Goal: Check status: Check status

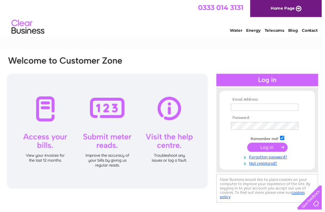
click at [243, 111] on input "text" at bounding box center [267, 108] width 68 height 7
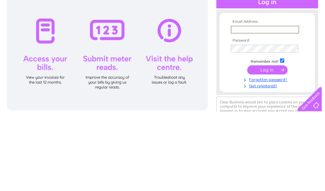
scroll to position [79, 0]
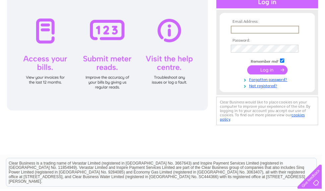
type input "info@southsidegallery.co.uk"
click at [270, 72] on input "submit" at bounding box center [269, 70] width 41 height 9
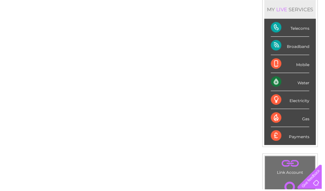
scroll to position [86, 0]
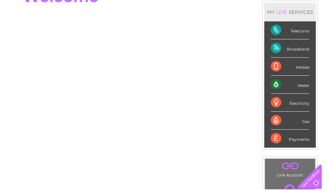
click at [287, 38] on div "Telecoms" at bounding box center [292, 31] width 39 height 18
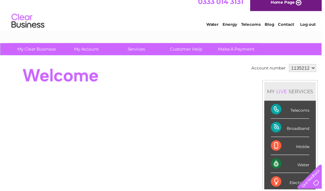
scroll to position [0, 0]
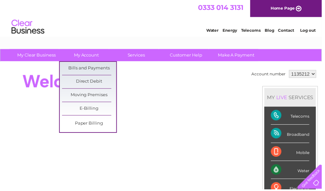
click at [73, 70] on link "Bills and Payments" at bounding box center [90, 69] width 55 height 13
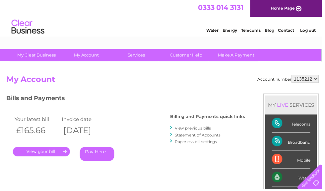
click at [50, 154] on link "." at bounding box center [42, 154] width 58 height 10
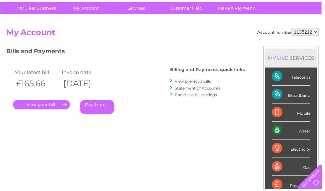
scroll to position [47, 0]
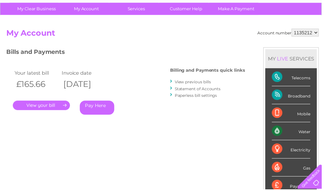
click at [276, 134] on div "Water" at bounding box center [293, 133] width 39 height 18
click at [302, 135] on div "Water" at bounding box center [293, 133] width 39 height 18
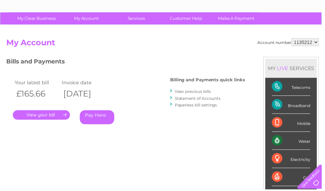
scroll to position [0, 0]
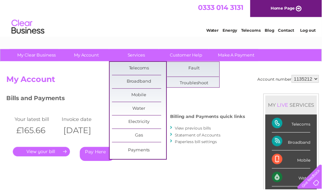
click at [129, 85] on link "Broadband" at bounding box center [140, 82] width 55 height 13
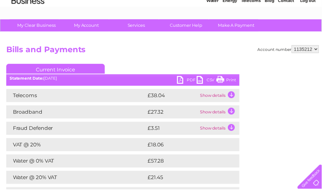
scroll to position [54, 0]
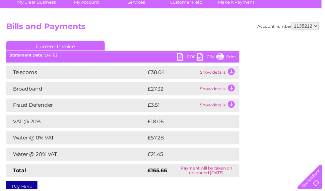
click at [230, 73] on td "Show details" at bounding box center [220, 73] width 41 height 13
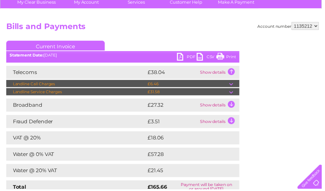
click at [232, 108] on td "Show details" at bounding box center [220, 106] width 41 height 13
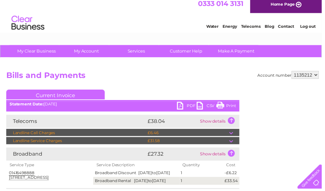
scroll to position [0, 0]
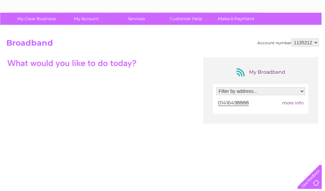
scroll to position [30, 0]
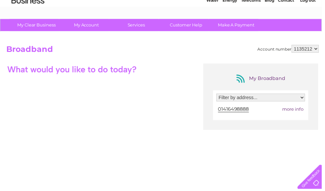
click at [226, 102] on select "Filter by address... [STREET_ADDRESS]" at bounding box center [262, 99] width 89 height 8
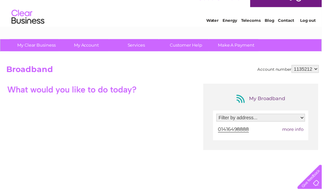
scroll to position [0, 0]
